Goal: Task Accomplishment & Management: Manage account settings

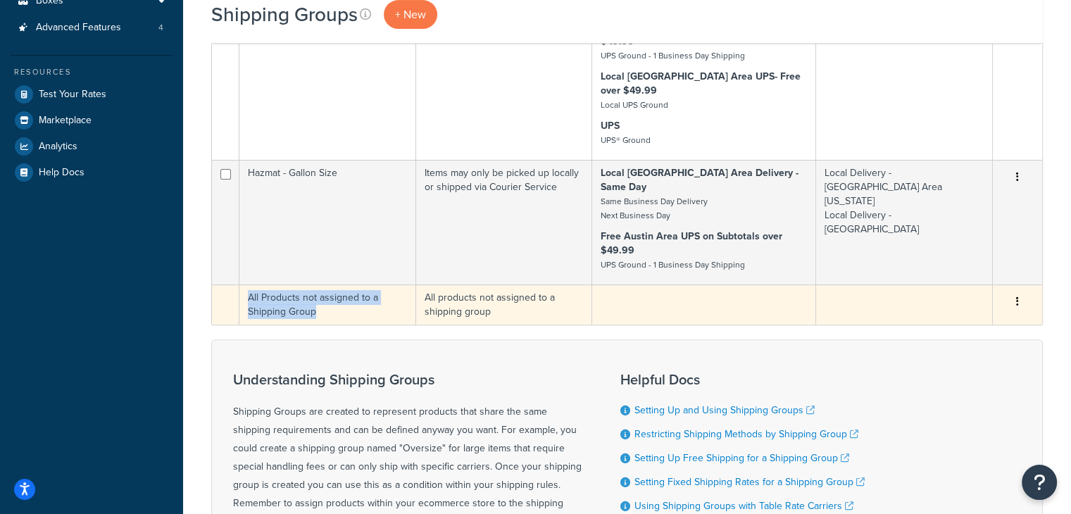
drag, startPoint x: 347, startPoint y: 271, endPoint x: 249, endPoint y: 260, distance: 99.2
click at [249, 284] on td "All Products not assigned to a Shipping Group" at bounding box center [327, 304] width 177 height 40
copy td "All Products not assigned to a Shipping Group"
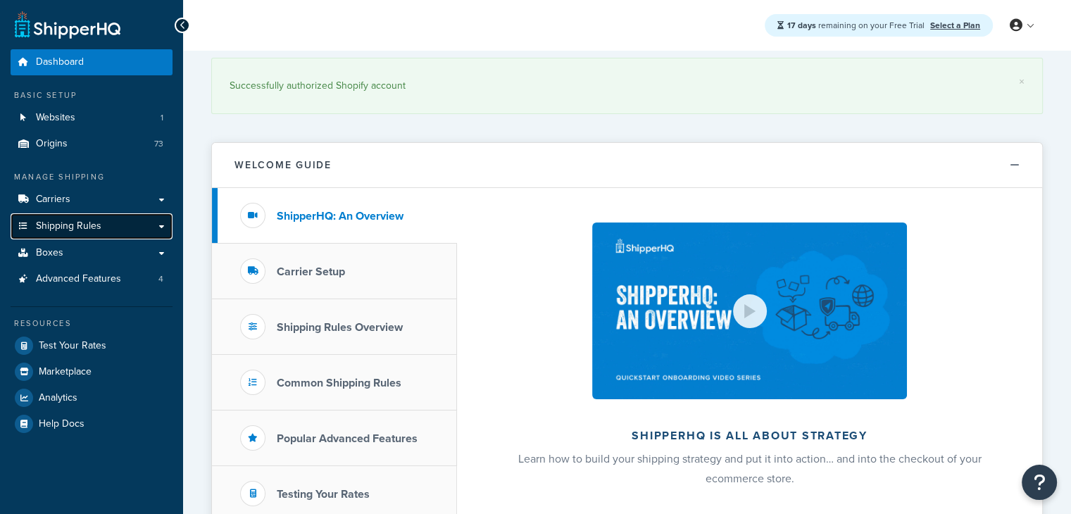
click at [132, 226] on link "Shipping Rules" at bounding box center [92, 226] width 162 height 26
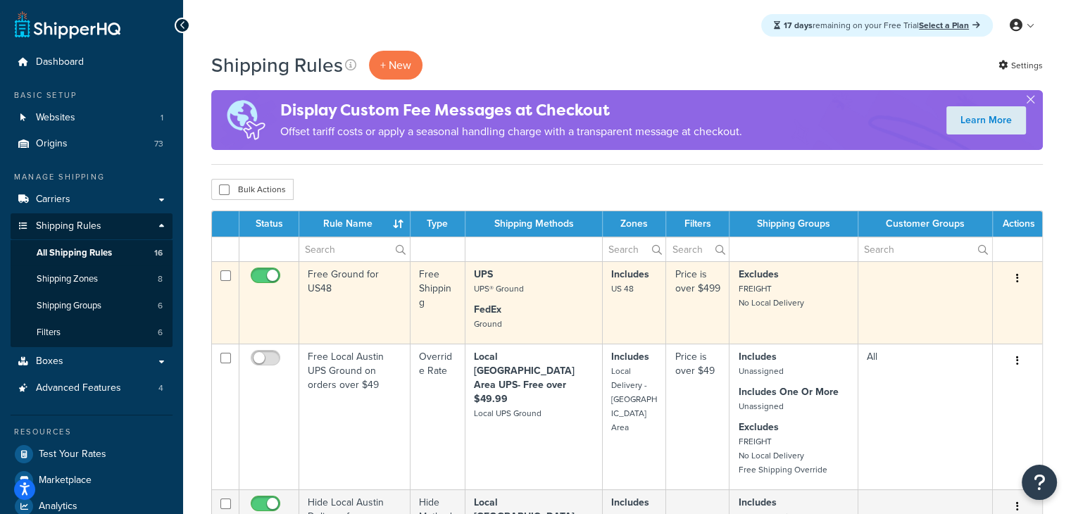
click at [359, 285] on td "Free Ground for US48" at bounding box center [354, 302] width 111 height 82
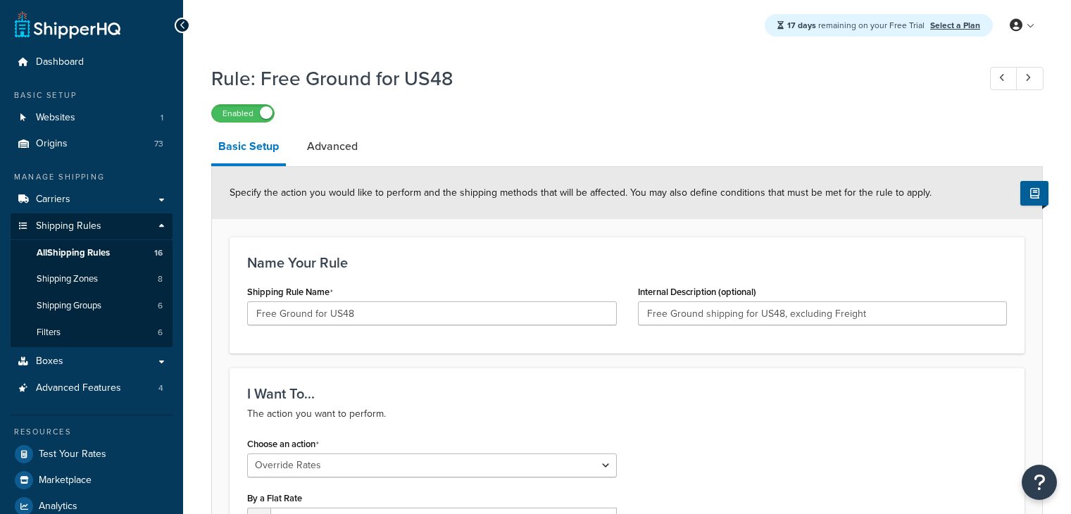
select select "OVERRIDE"
click at [346, 154] on link "Advanced" at bounding box center [332, 147] width 65 height 34
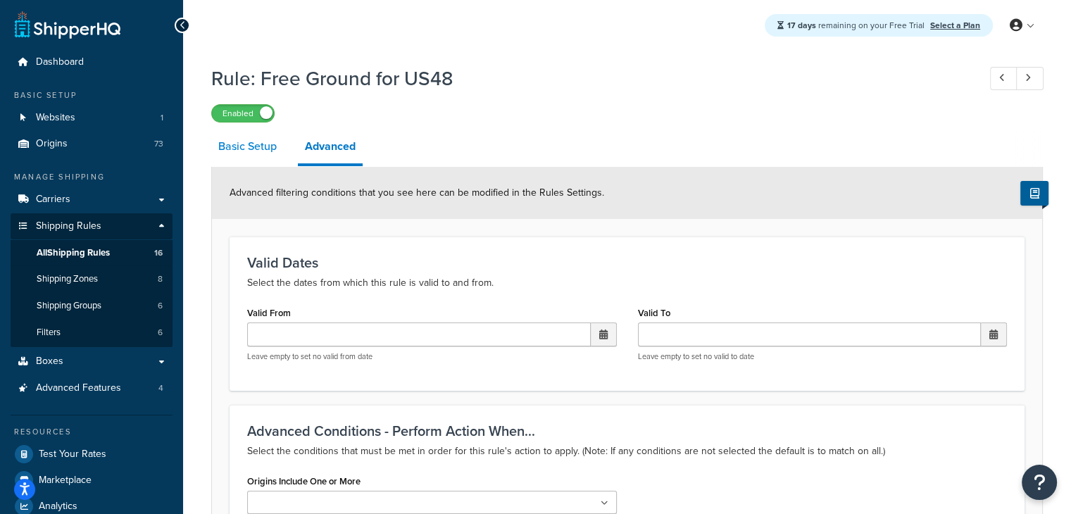
click at [243, 156] on link "Basic Setup" at bounding box center [247, 147] width 73 height 34
select select "OVERRIDE"
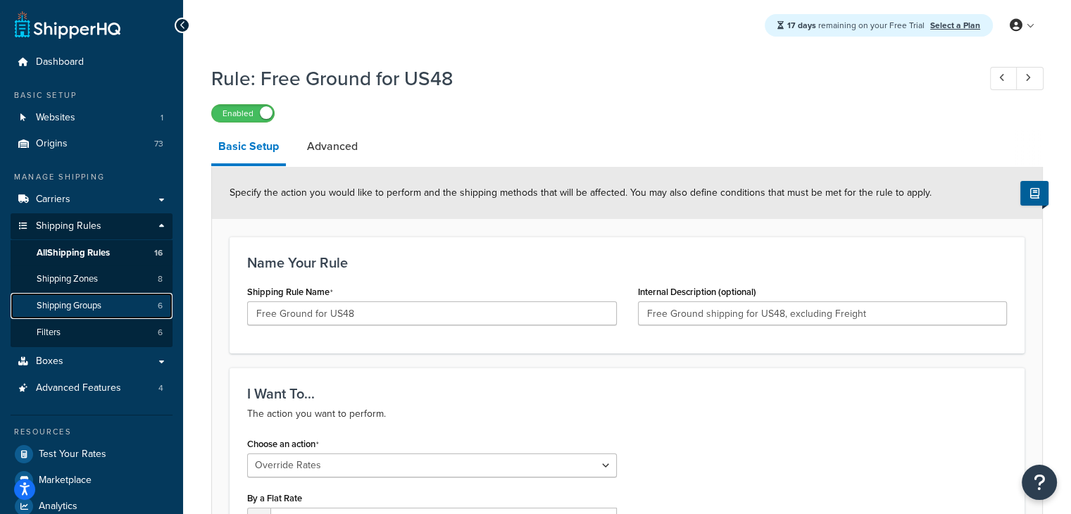
click at [111, 311] on link "Shipping Groups 6" at bounding box center [92, 306] width 162 height 26
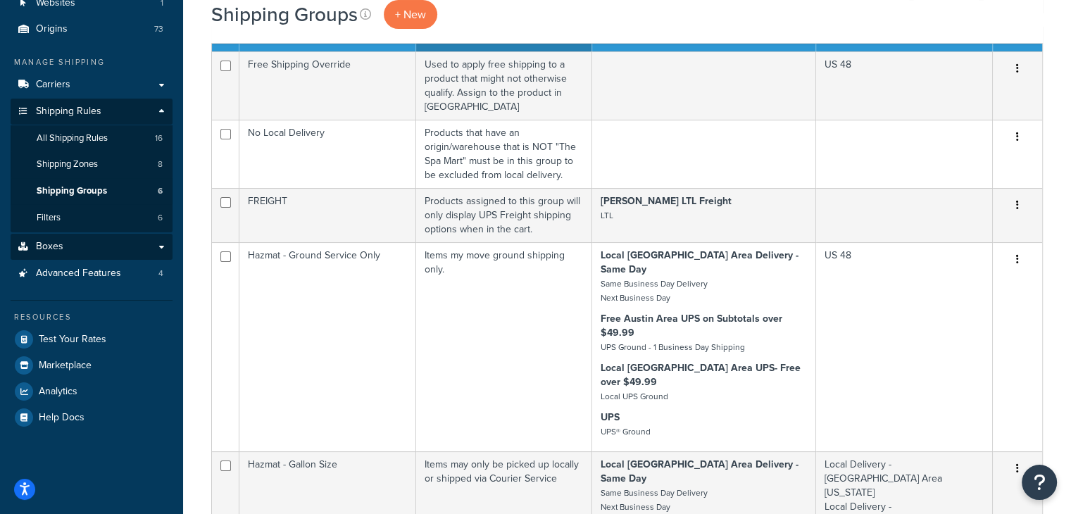
scroll to position [70, 0]
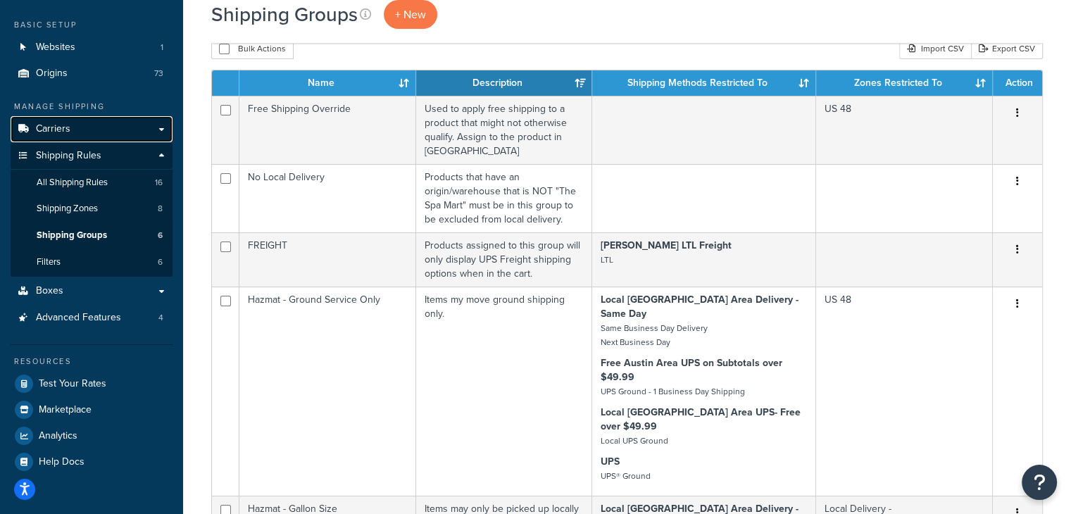
click at [79, 130] on link "Carriers" at bounding box center [92, 129] width 162 height 26
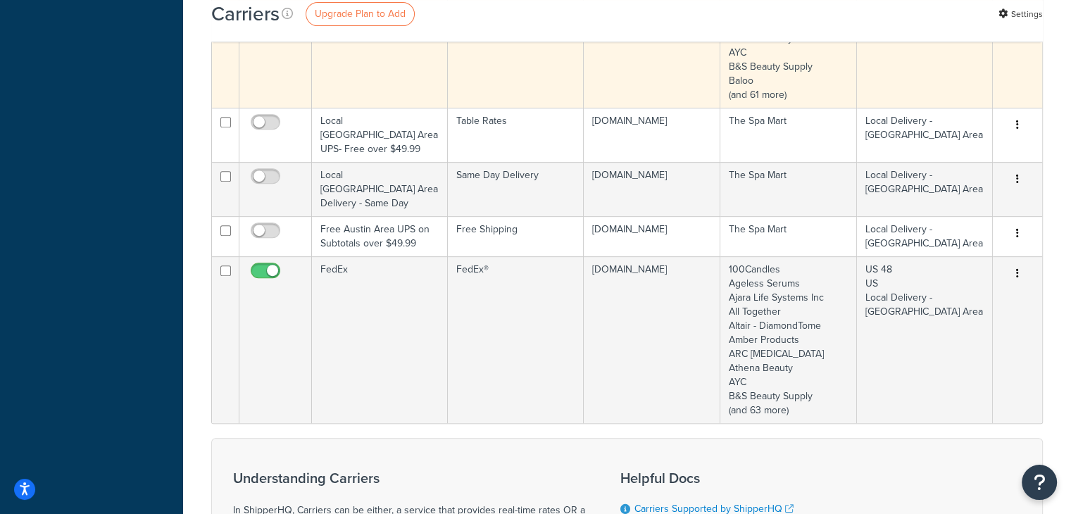
scroll to position [563, 0]
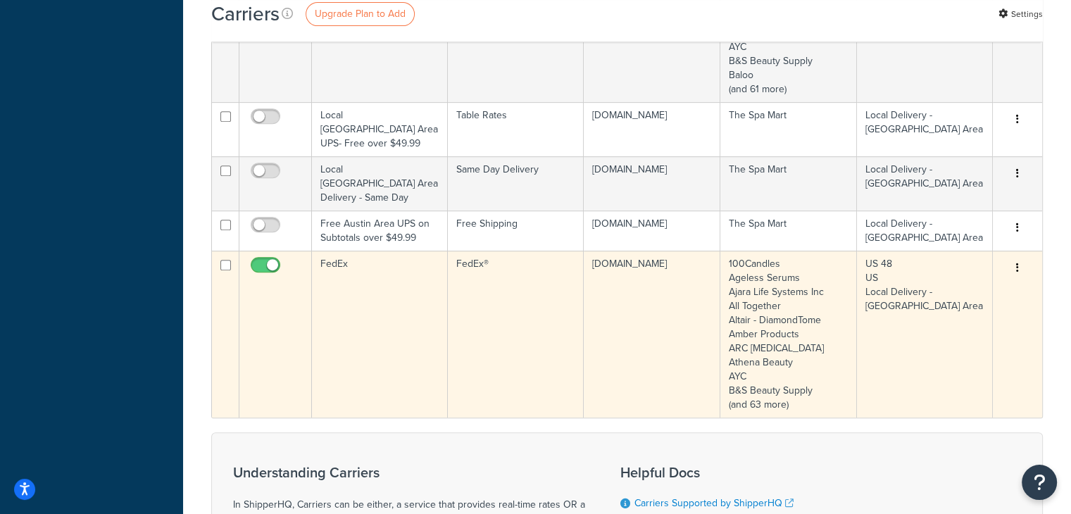
click at [1017, 257] on button "button" at bounding box center [1018, 268] width 20 height 23
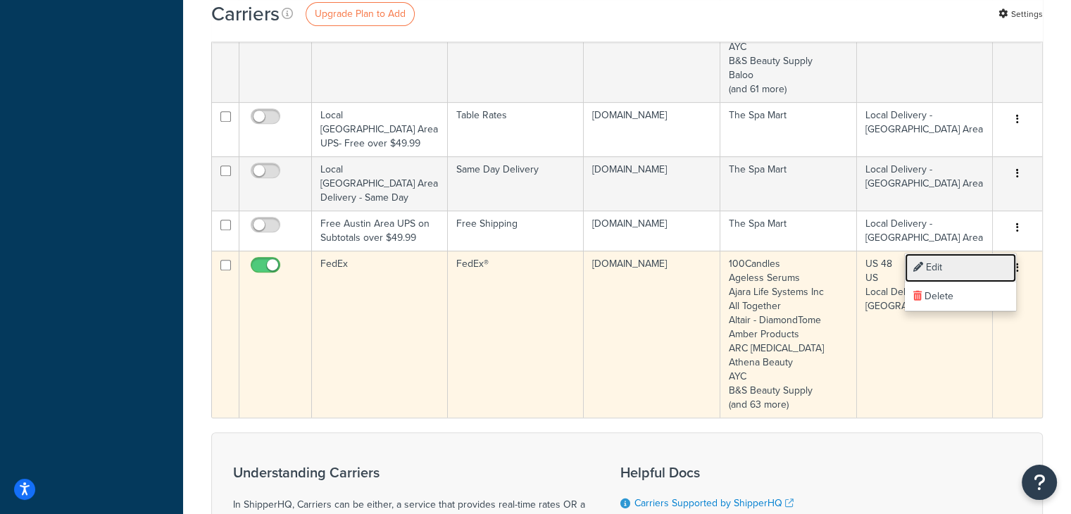
click at [984, 261] on link "Edit" at bounding box center [960, 267] width 111 height 29
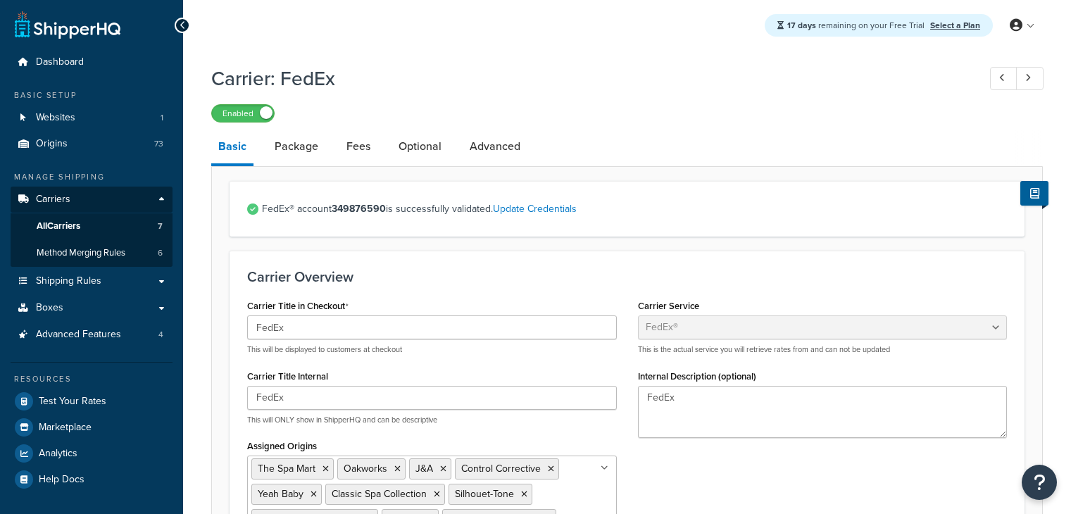
select select "fedEx"
select select "REGULAR_PICKUP"
select select "YOUR_PACKAGING"
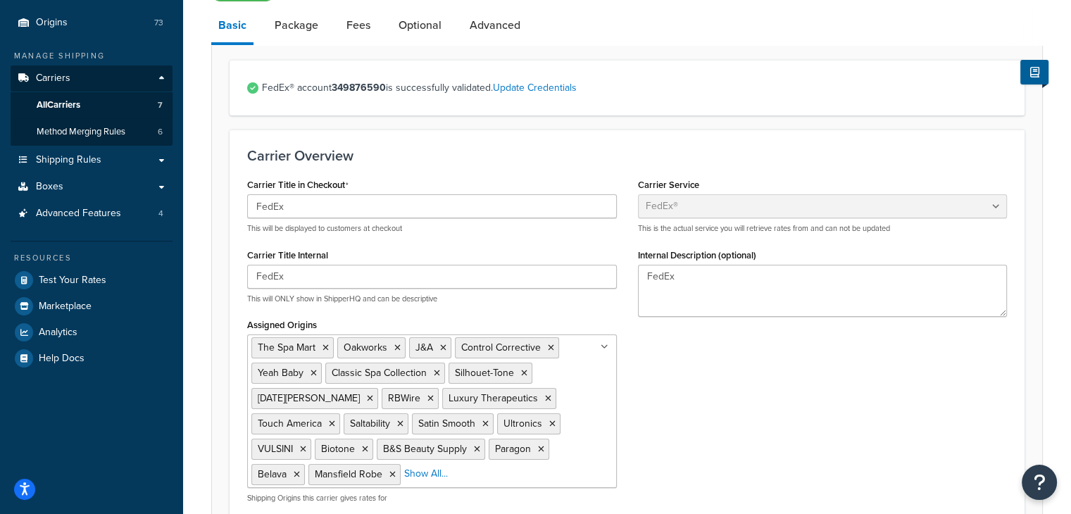
scroll to position [87, 0]
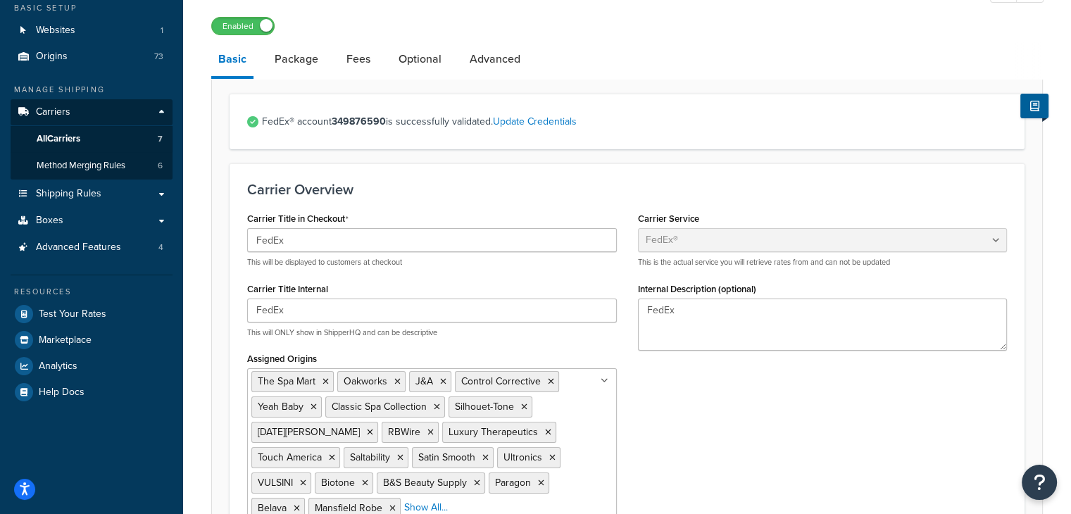
click at [453, 61] on li "Optional" at bounding box center [426, 59] width 71 height 34
click at [438, 61] on link "Optional" at bounding box center [419, 59] width 57 height 34
select select "156812"
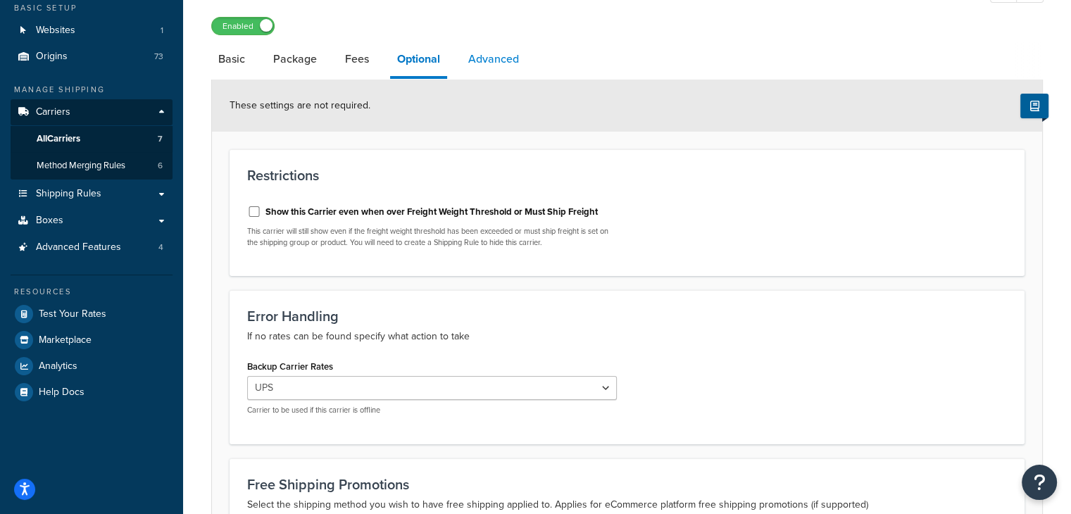
click at [501, 63] on link "Advanced" at bounding box center [493, 59] width 65 height 34
select select "false"
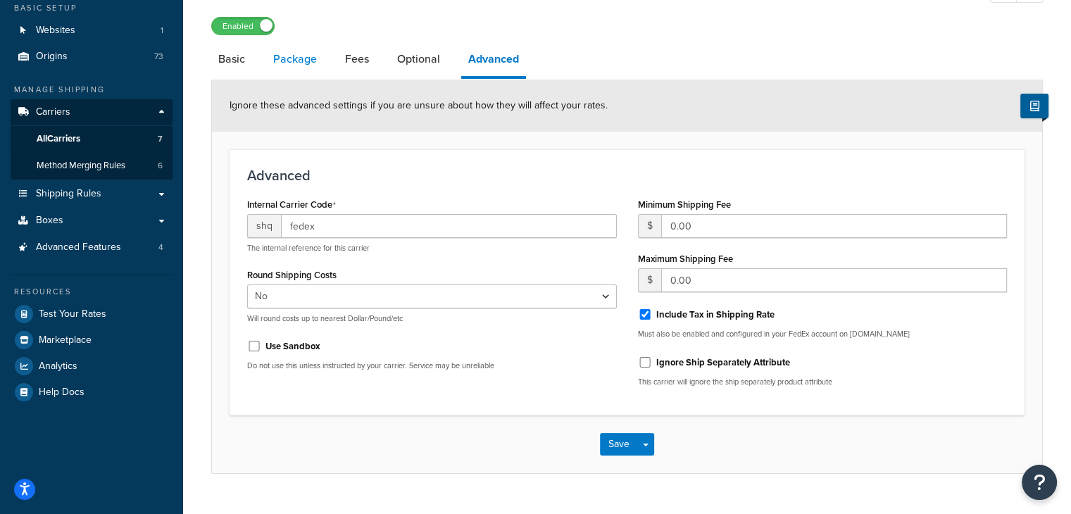
click at [312, 55] on link "Package" at bounding box center [295, 59] width 58 height 34
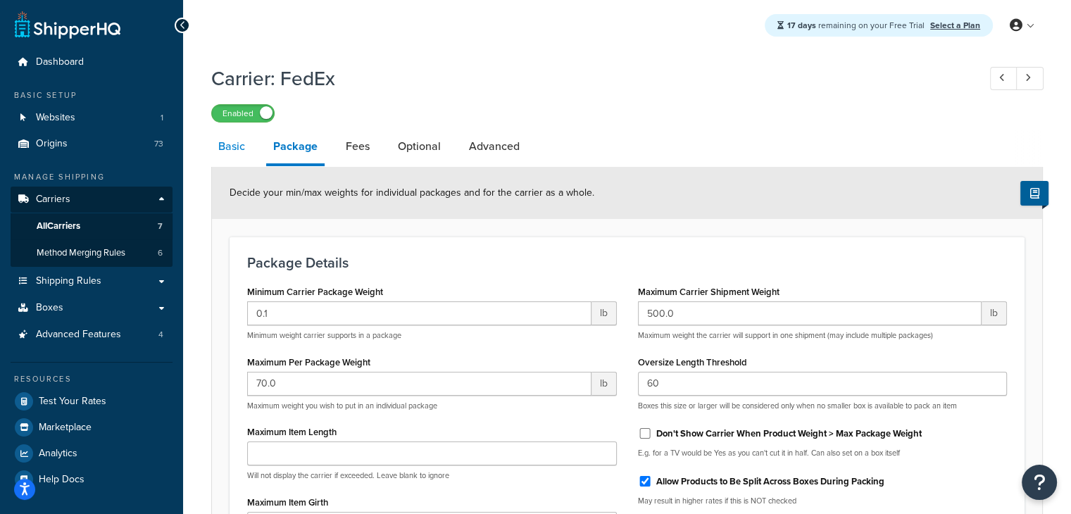
click at [237, 147] on link "Basic" at bounding box center [231, 147] width 41 height 34
select select "fedEx"
select select "REGULAR_PICKUP"
select select "YOUR_PACKAGING"
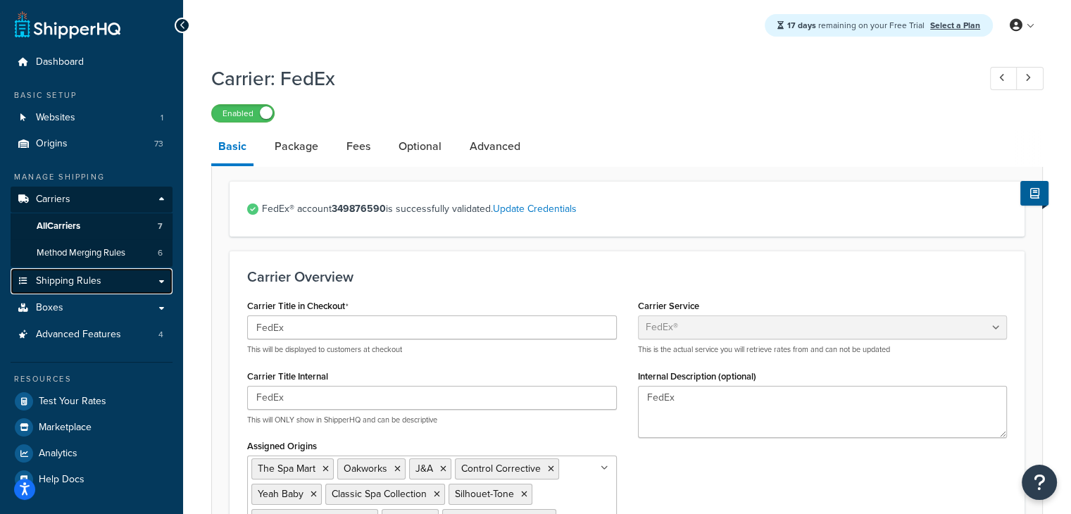
click at [146, 289] on link "Shipping Rules" at bounding box center [92, 281] width 162 height 26
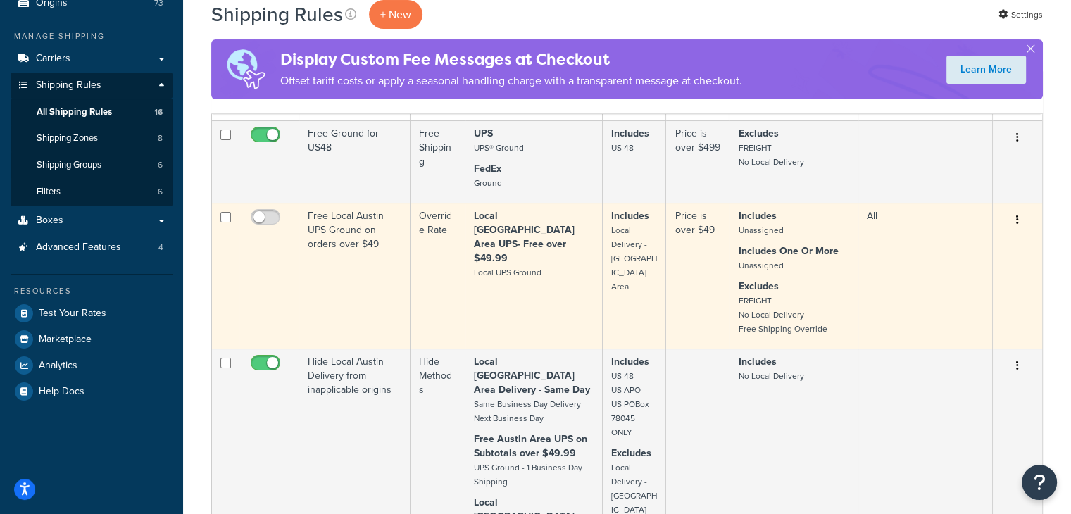
scroll to position [282, 0]
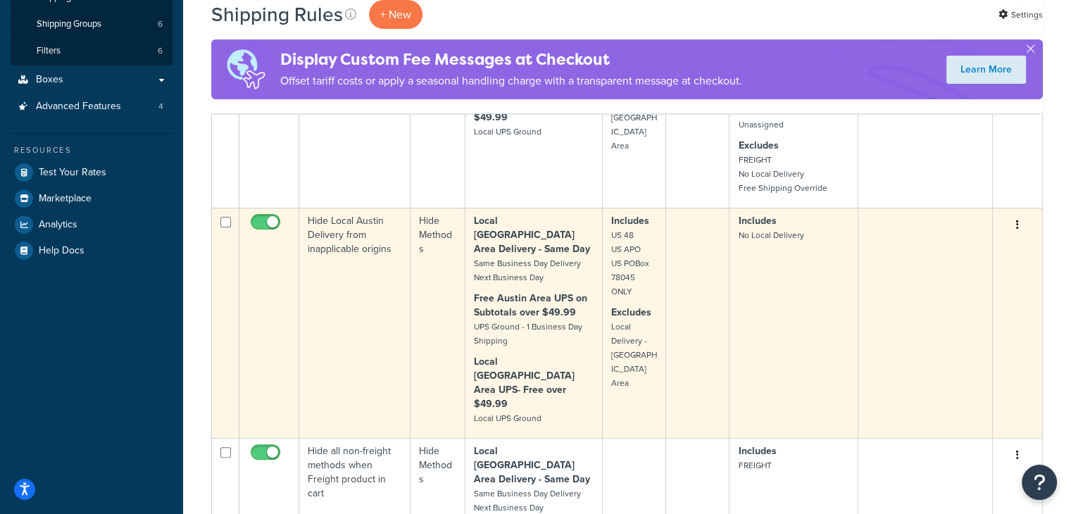
click at [777, 339] on td "Includes No Local Delivery" at bounding box center [793, 323] width 129 height 230
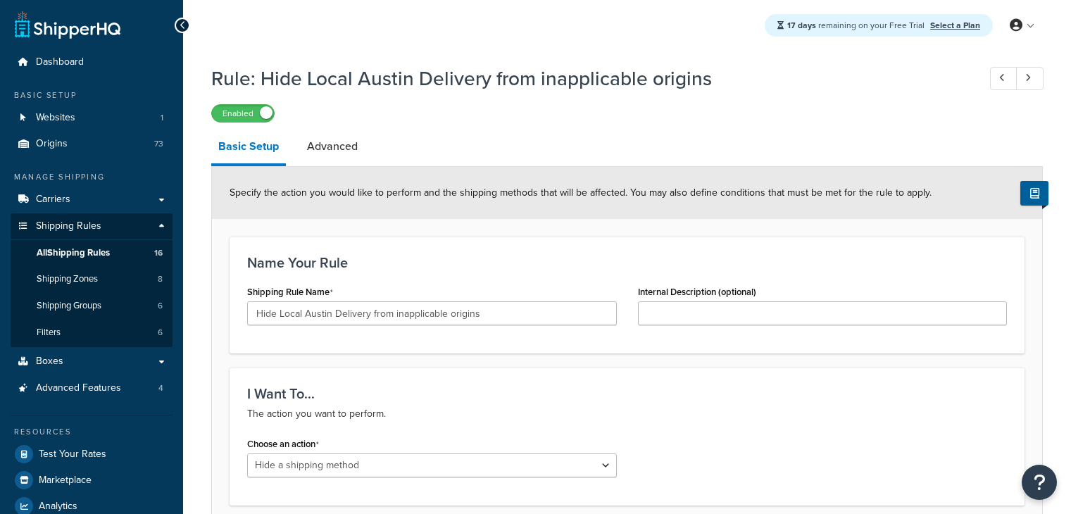
select select "HIDE"
click at [90, 254] on span "All Shipping Rules" at bounding box center [73, 253] width 73 height 12
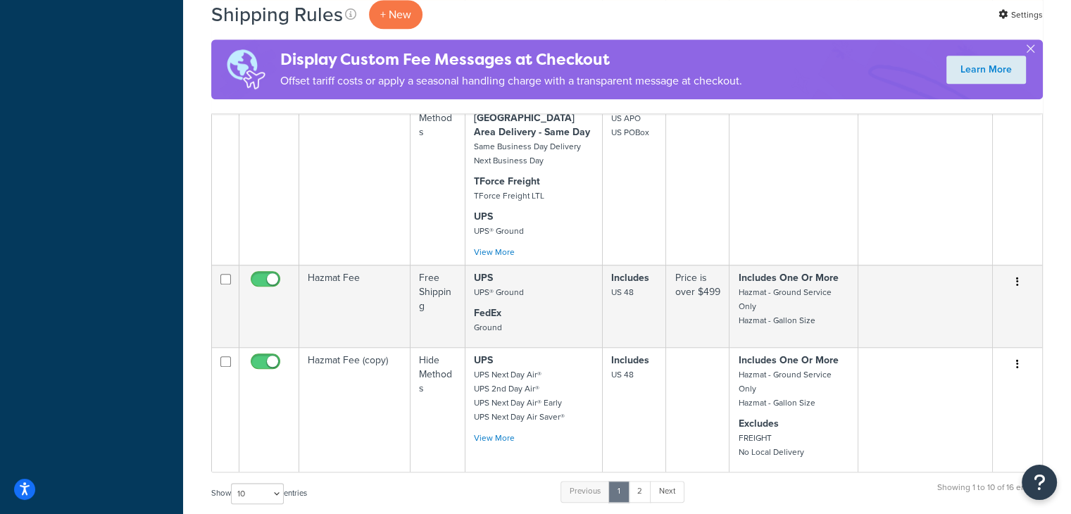
scroll to position [1127, 0]
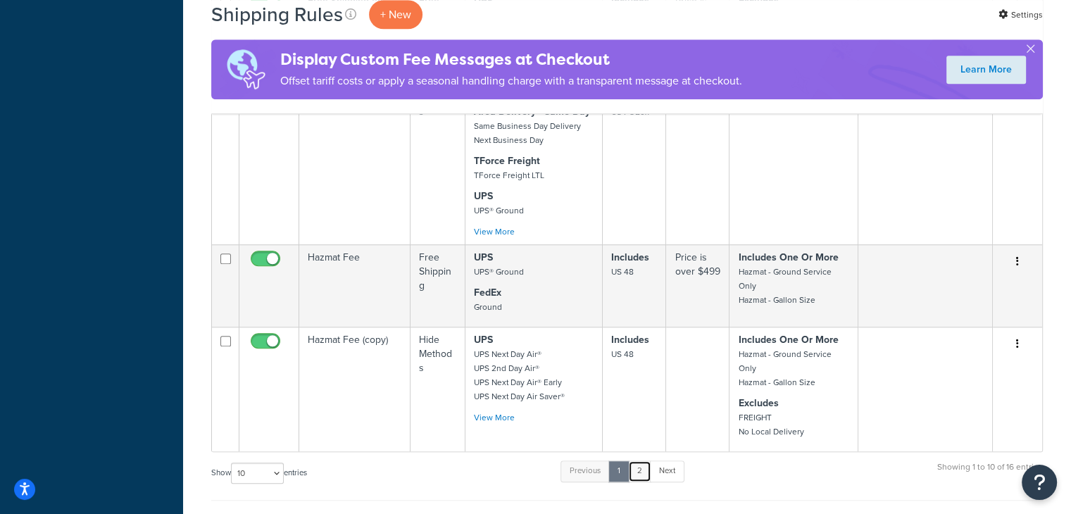
click at [641, 460] on link "2" at bounding box center [639, 470] width 23 height 21
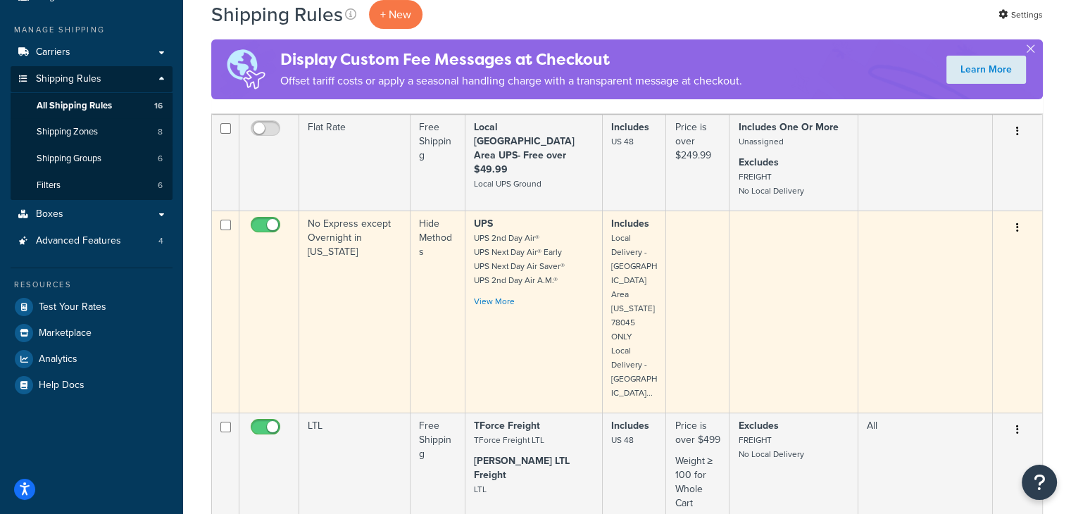
scroll to position [81, 0]
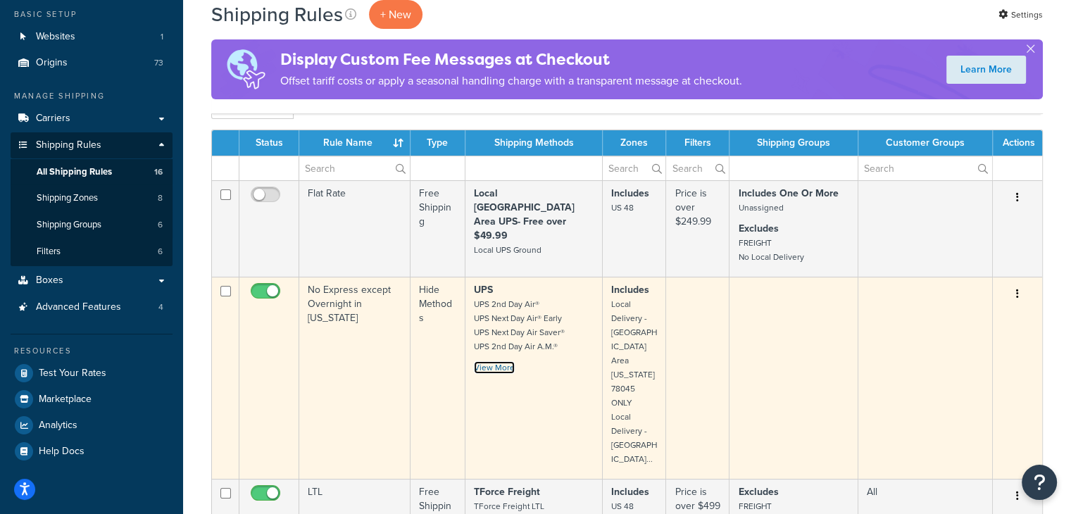
click at [501, 365] on link "View More" at bounding box center [494, 367] width 41 height 13
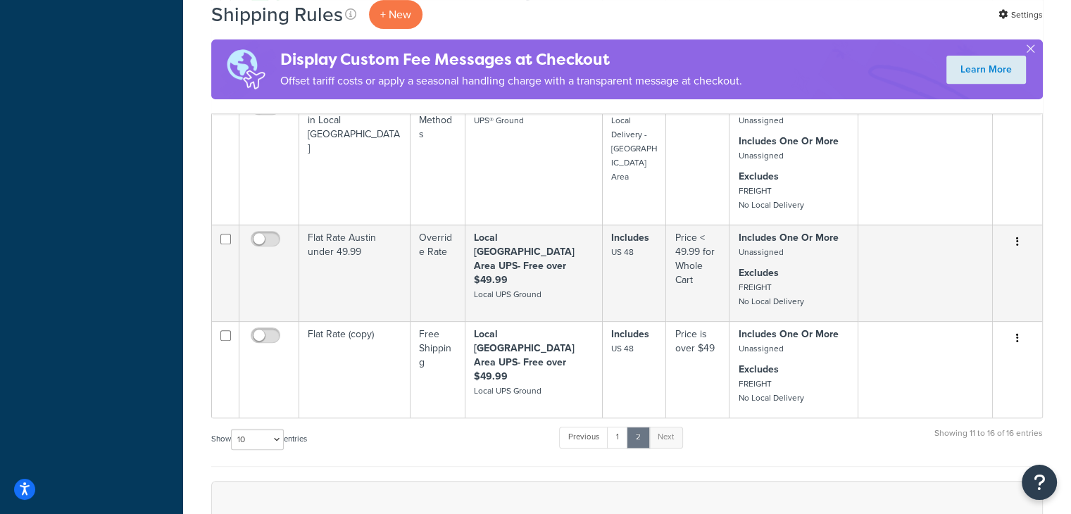
scroll to position [704, 0]
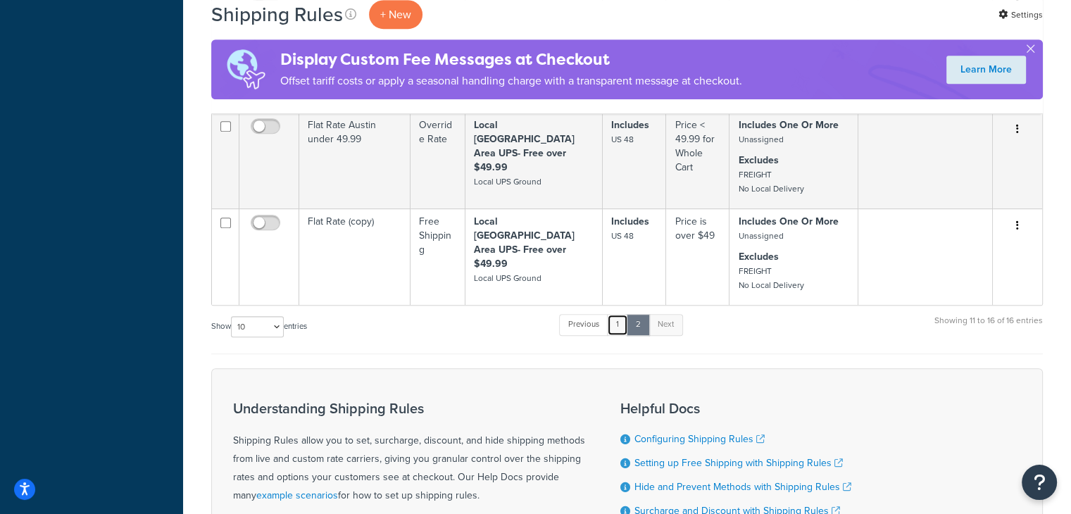
click at [625, 327] on link "1" at bounding box center [617, 324] width 21 height 21
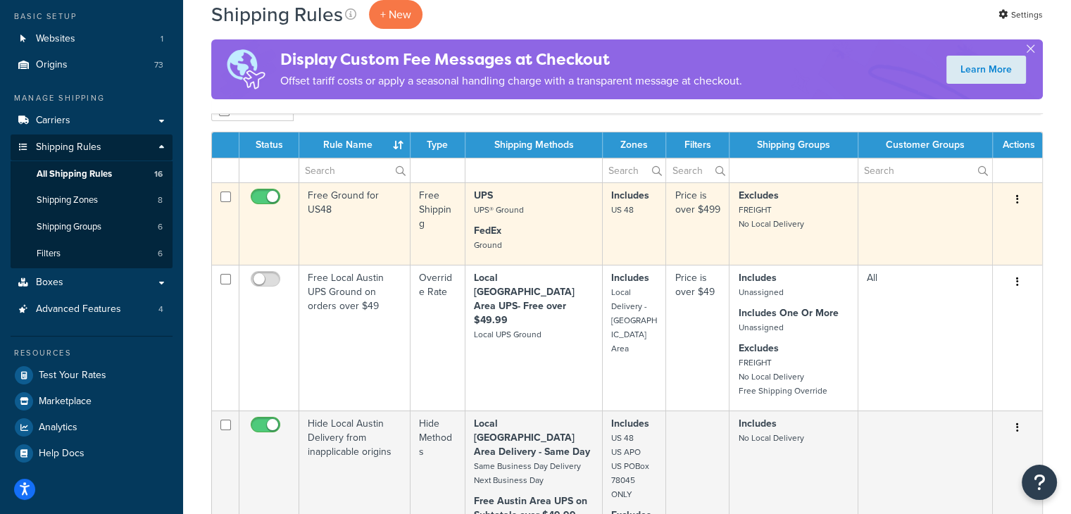
scroll to position [0, 0]
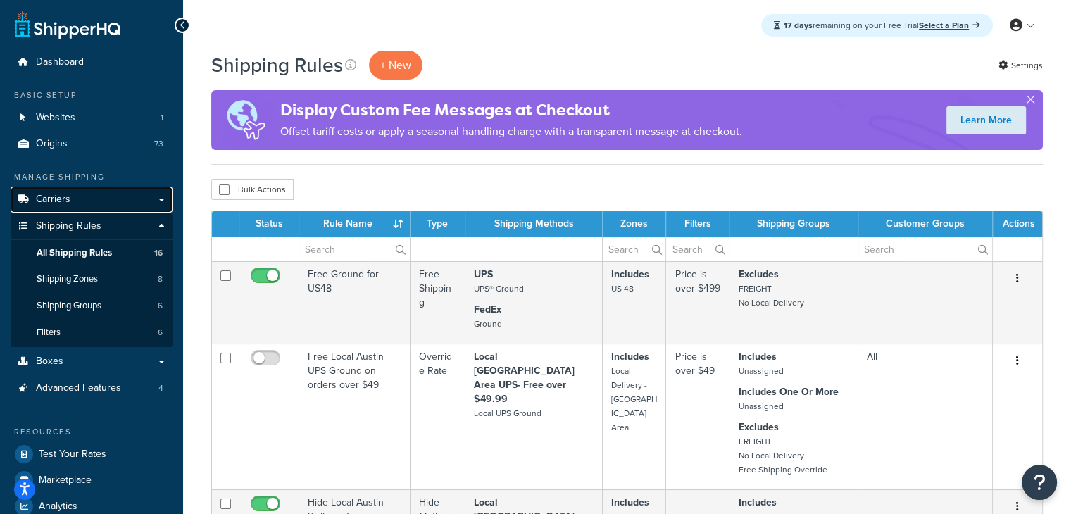
click at [97, 203] on link "Carriers" at bounding box center [92, 200] width 162 height 26
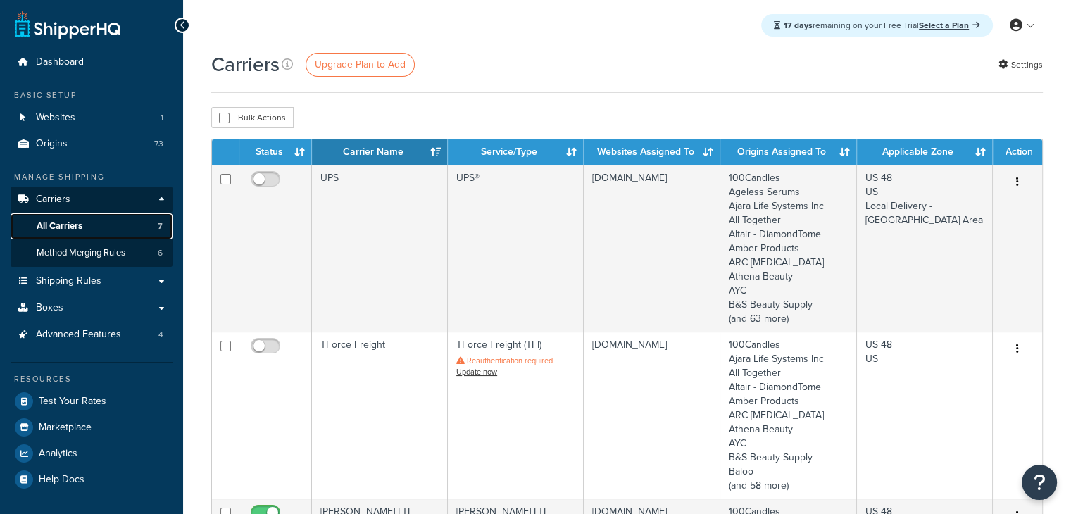
click at [99, 229] on link "All Carriers 7" at bounding box center [92, 226] width 162 height 26
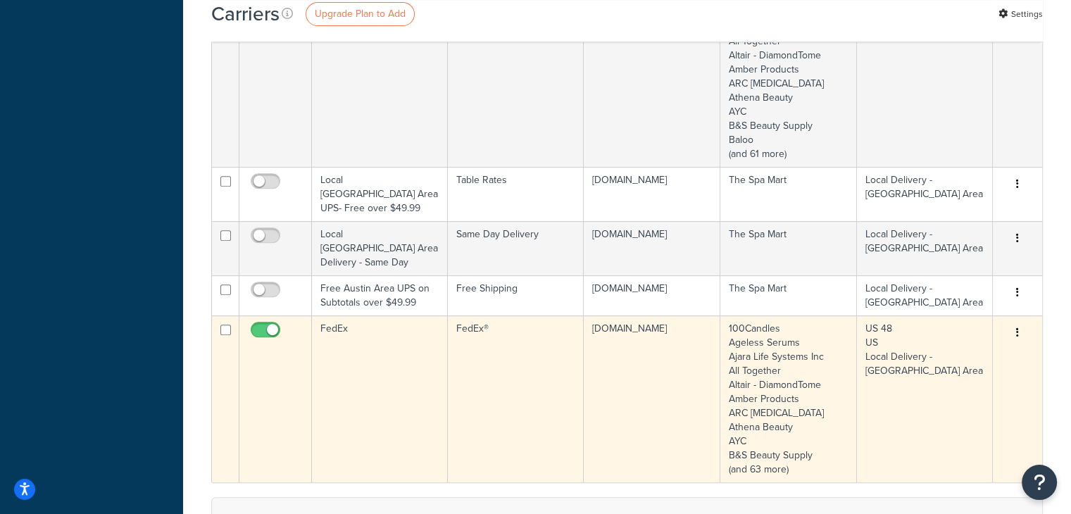
scroll to position [493, 0]
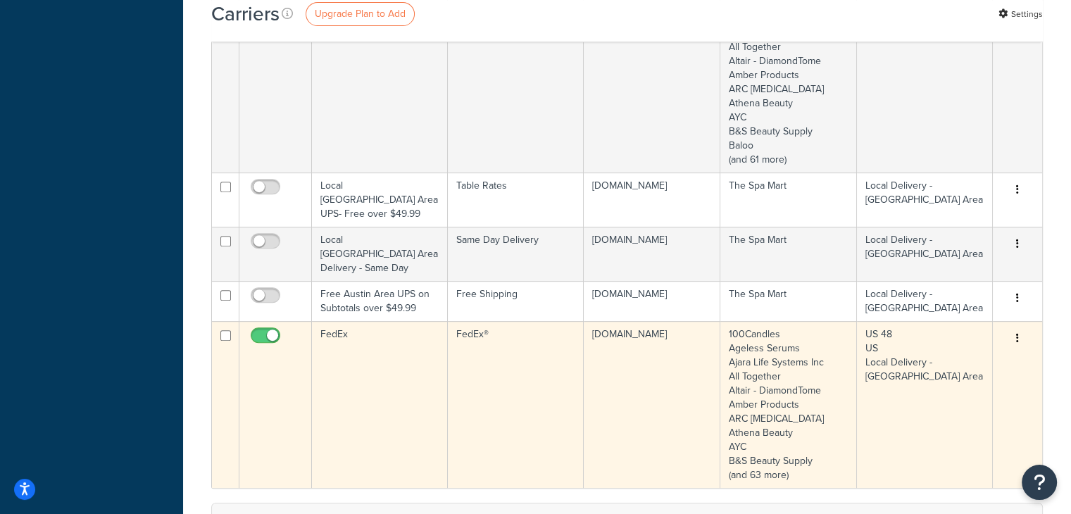
click at [635, 347] on td "[DOMAIN_NAME]" at bounding box center [652, 404] width 137 height 167
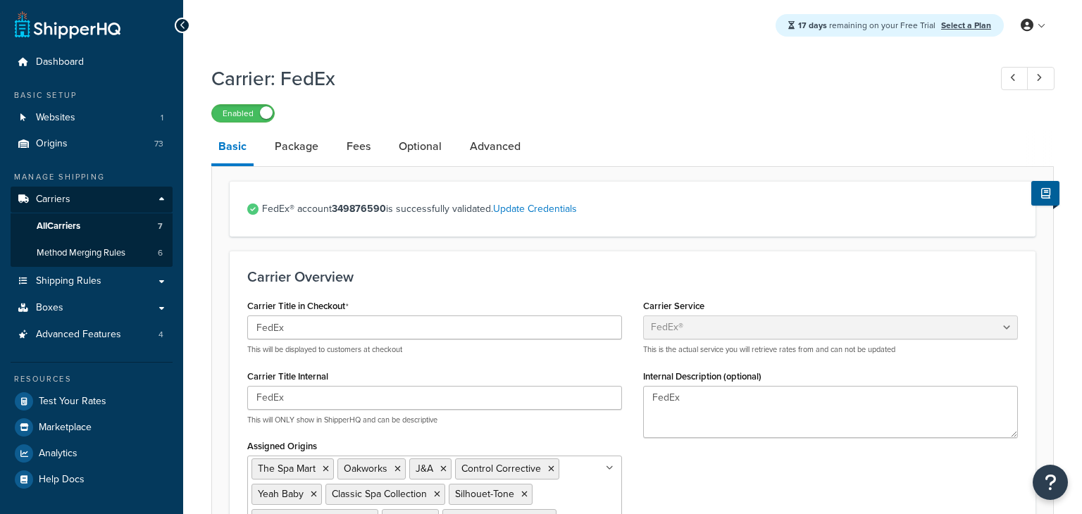
select select "fedEx"
select select "REGULAR_PICKUP"
select select "YOUR_PACKAGING"
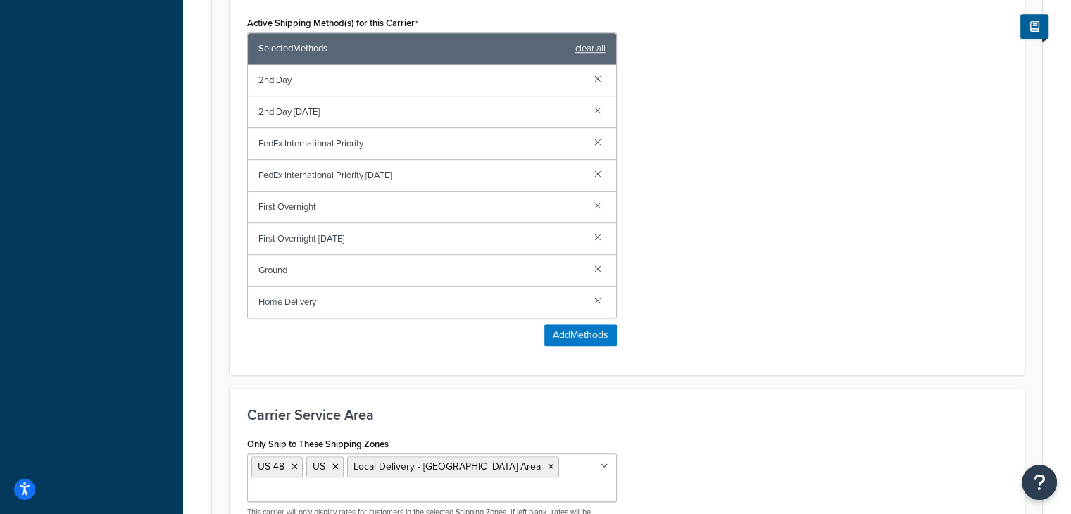
scroll to position [1003, 0]
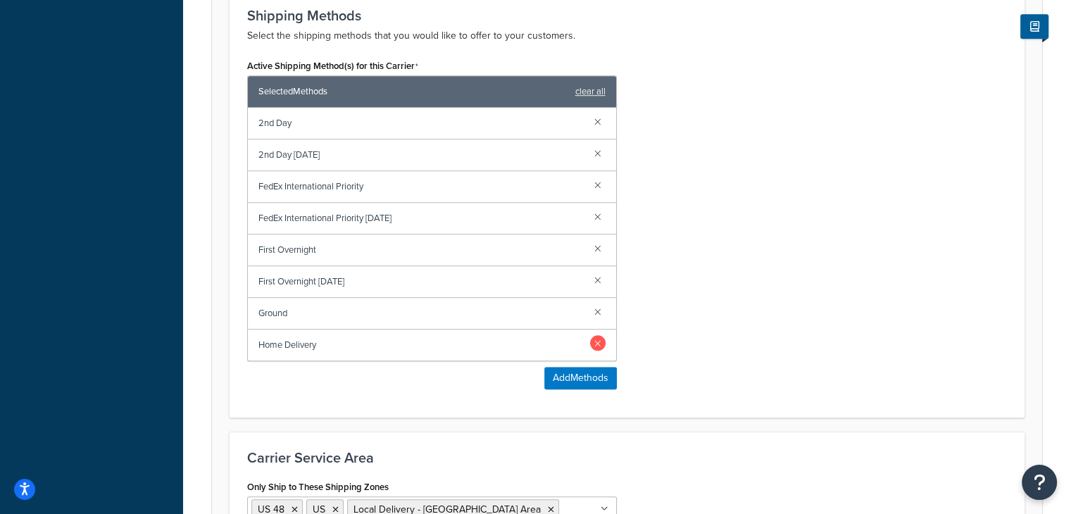
click at [600, 344] on link at bounding box center [597, 342] width 15 height 15
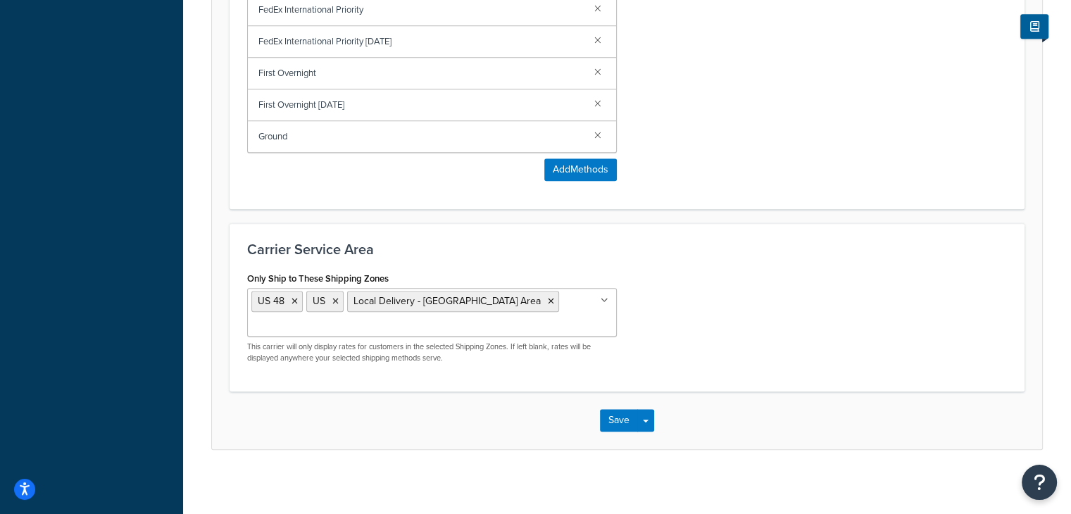
scroll to position [1183, 0]
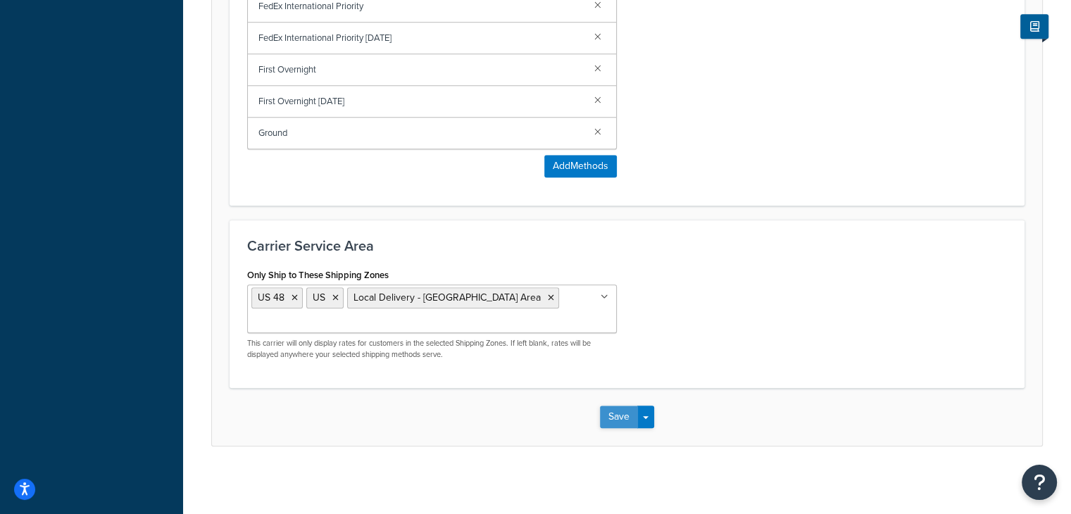
click at [620, 418] on button "Save" at bounding box center [619, 417] width 38 height 23
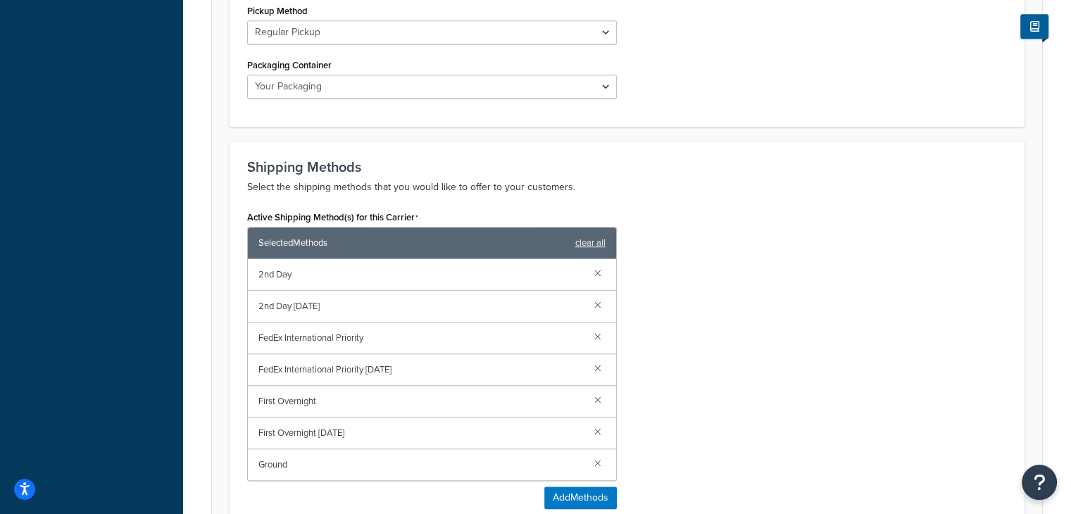
scroll to position [0, 0]
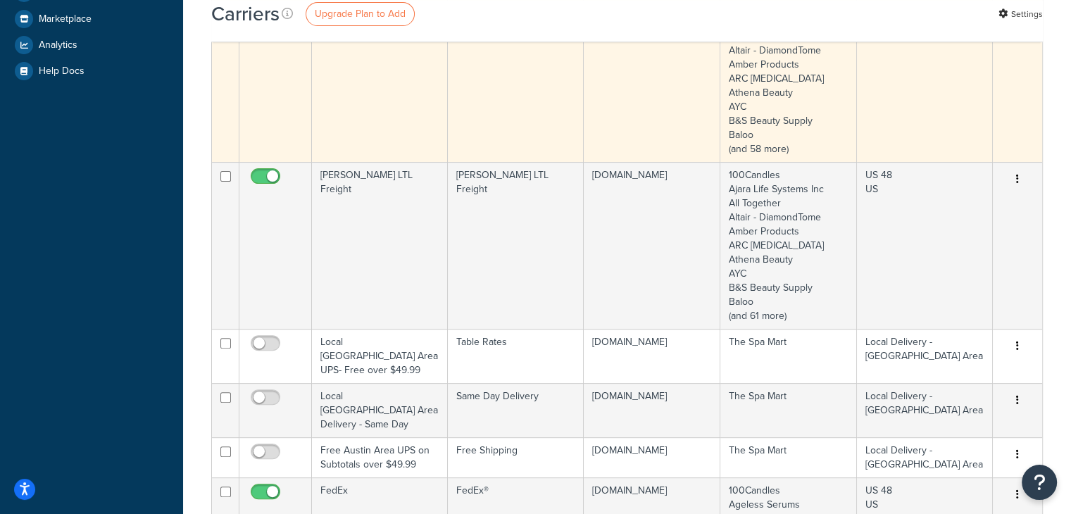
scroll to position [563, 0]
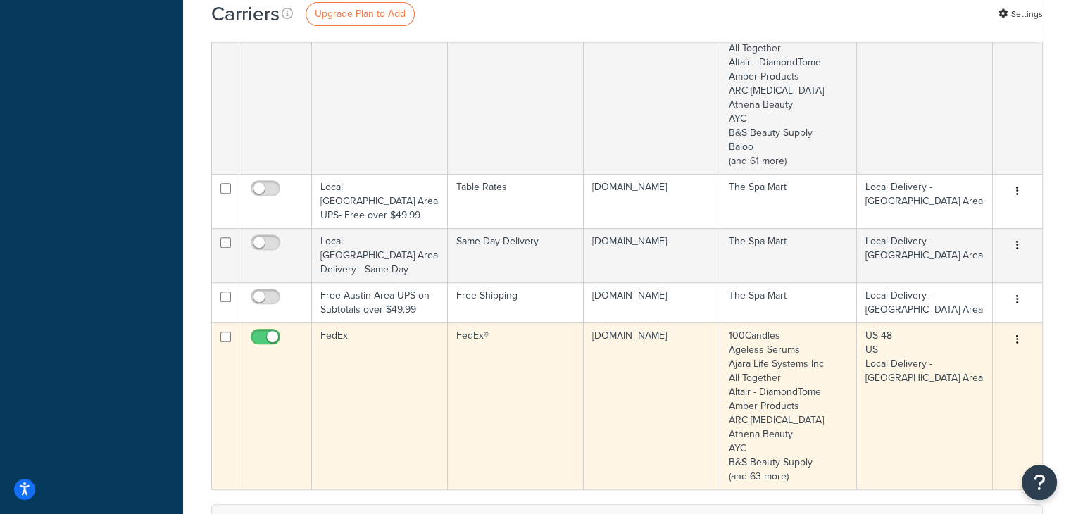
click at [396, 349] on td "FedEx" at bounding box center [380, 405] width 136 height 167
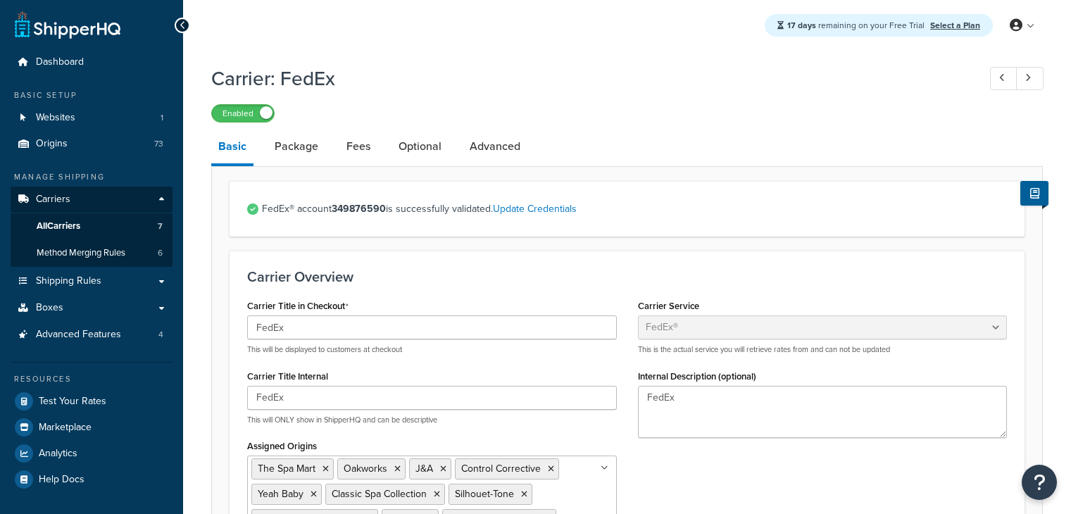
select select "fedEx"
select select "REGULAR_PICKUP"
select select "YOUR_PACKAGING"
click at [421, 139] on link "Optional" at bounding box center [419, 147] width 57 height 34
select select "156812"
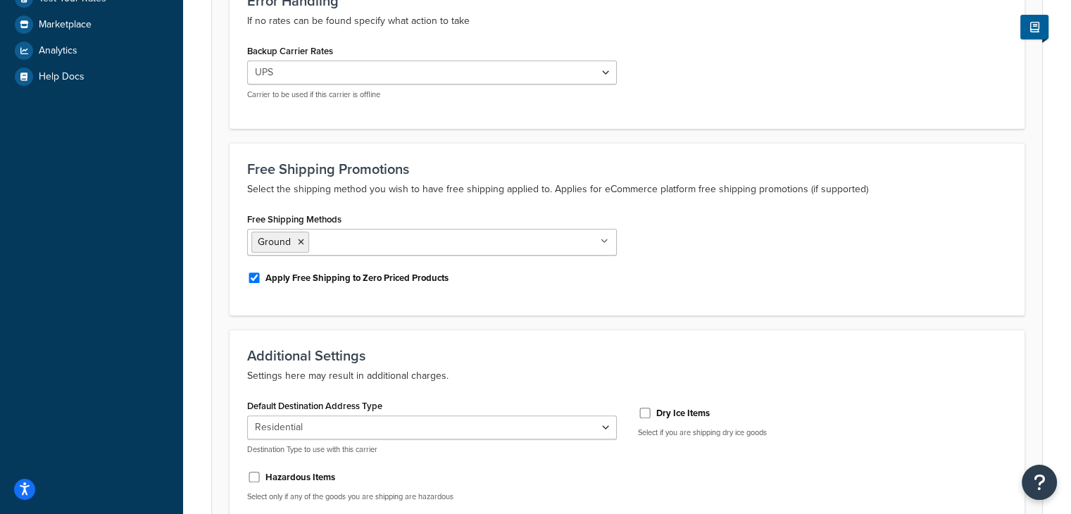
scroll to position [493, 0]
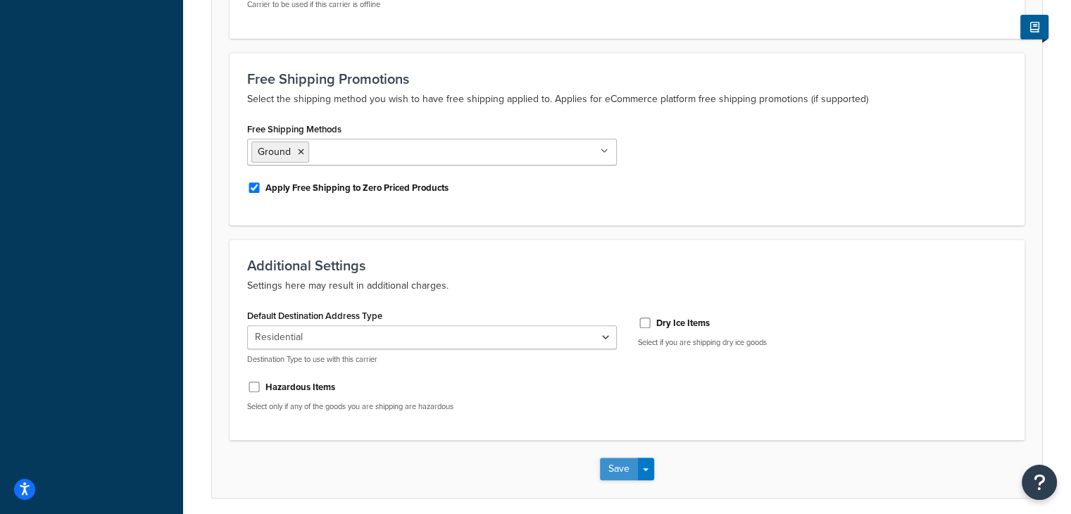
click at [620, 467] on button "Save" at bounding box center [619, 469] width 38 height 23
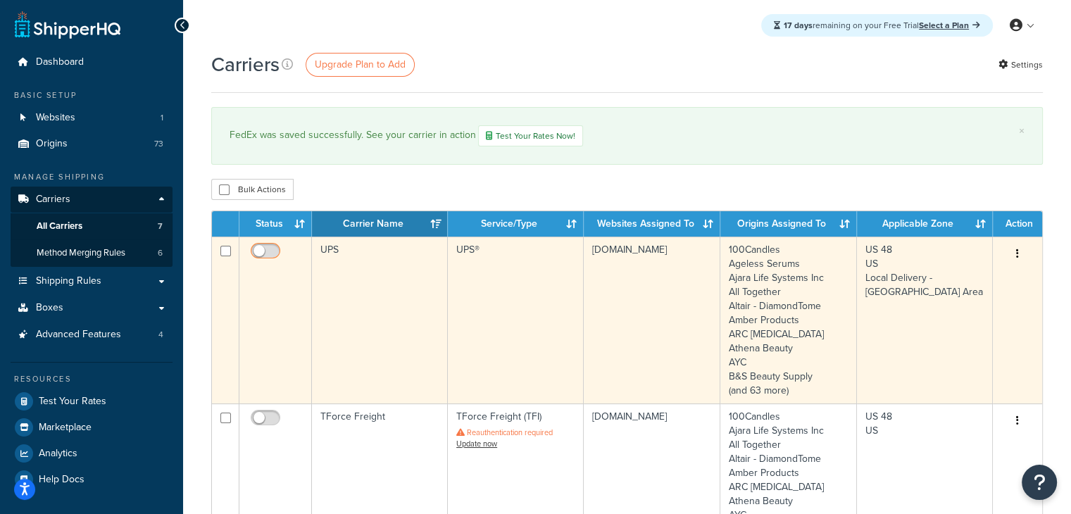
click at [268, 251] on input "checkbox" at bounding box center [267, 255] width 39 height 18
checkbox input "true"
